Goal: Task Accomplishment & Management: Complete application form

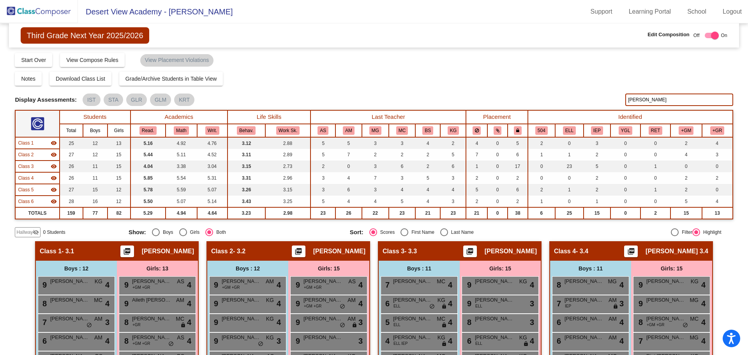
click at [55, 14] on img at bounding box center [39, 11] width 78 height 23
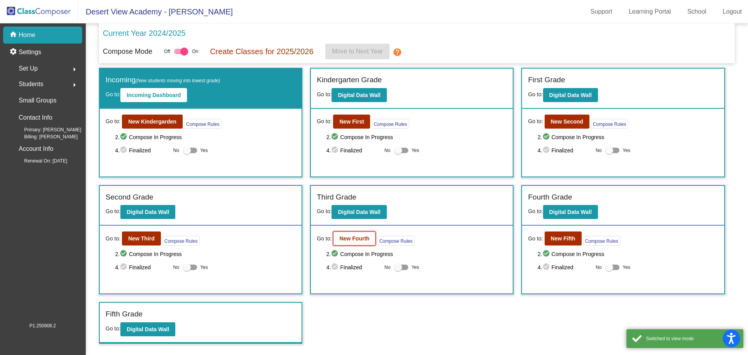
click at [357, 233] on button "New Fourth" at bounding box center [354, 238] width 42 height 14
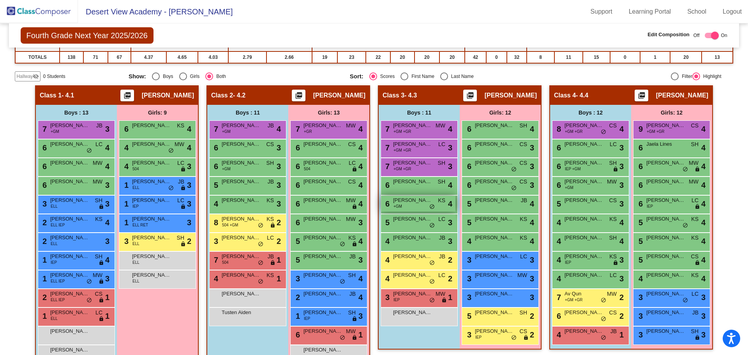
scroll to position [117, 0]
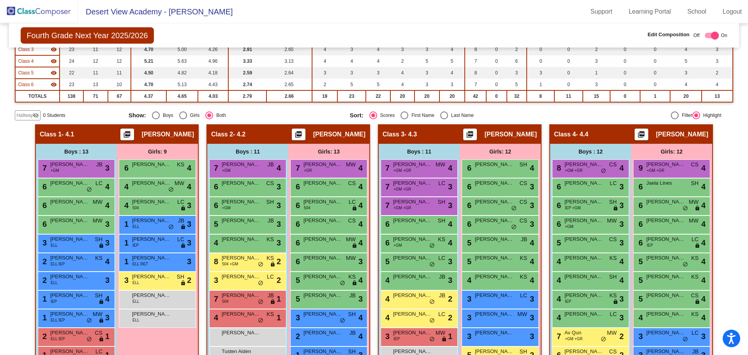
click at [46, 115] on span "0 Students" at bounding box center [54, 115] width 22 height 7
click at [31, 114] on span "Hallway" at bounding box center [24, 115] width 16 height 7
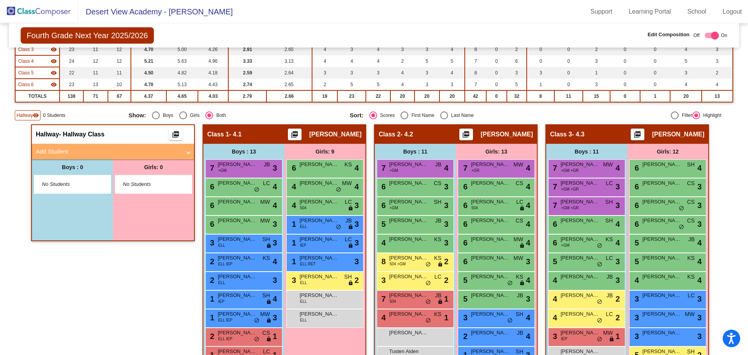
click at [66, 151] on mat-panel-title "Add Student" at bounding box center [108, 151] width 145 height 9
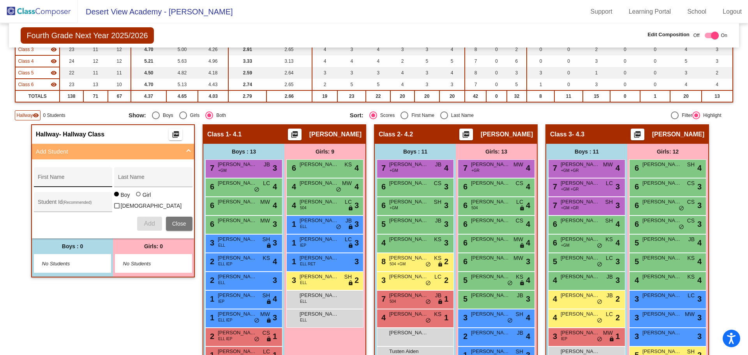
click at [54, 178] on input "First Name" at bounding box center [73, 180] width 70 height 6
type input "[PERSON_NAME]"
type input "c"
type input "[PERSON_NAME]"
click at [136, 196] on div at bounding box center [138, 194] width 5 height 5
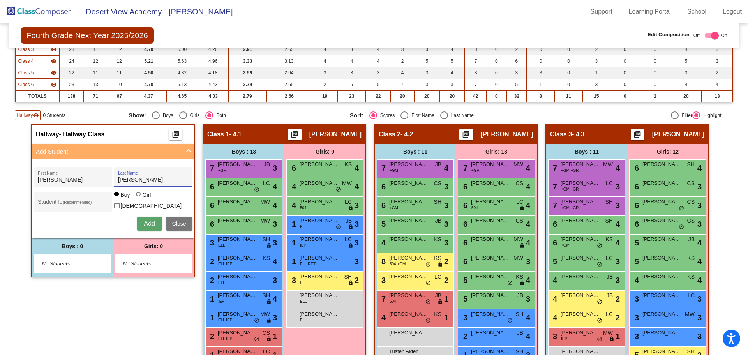
click at [139, 198] on input "Girl" at bounding box center [139, 198] width 0 height 0
radio input "true"
click at [150, 224] on span "Add" at bounding box center [149, 223] width 11 height 7
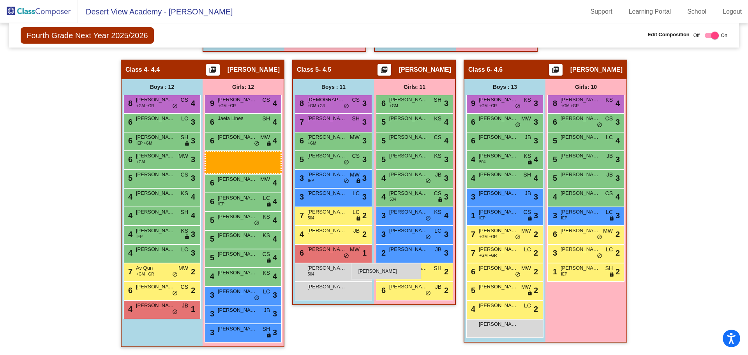
scroll to position [467, 0]
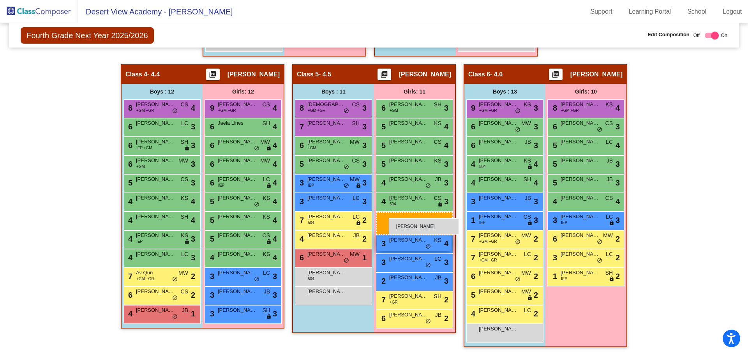
drag, startPoint x: 155, startPoint y: 141, endPoint x: 385, endPoint y: 213, distance: 241.2
